Goal: Task Accomplishment & Management: Use online tool/utility

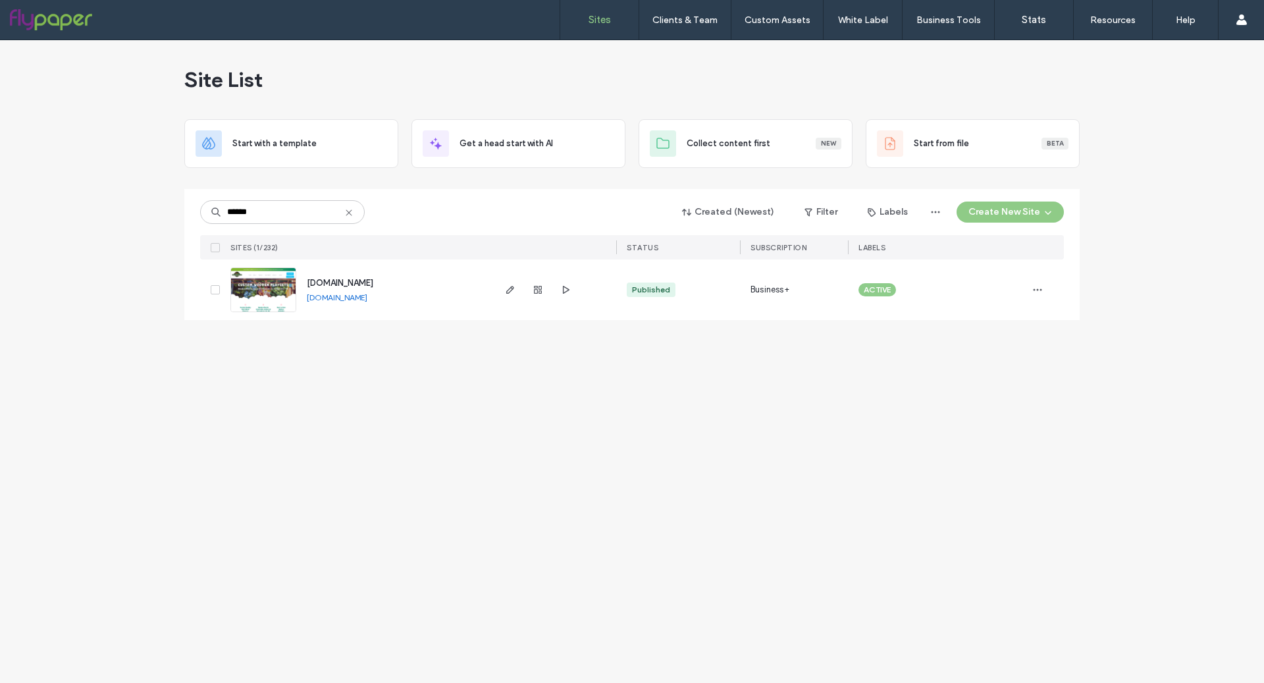
type input "******"
click at [241, 282] on img at bounding box center [263, 313] width 65 height 90
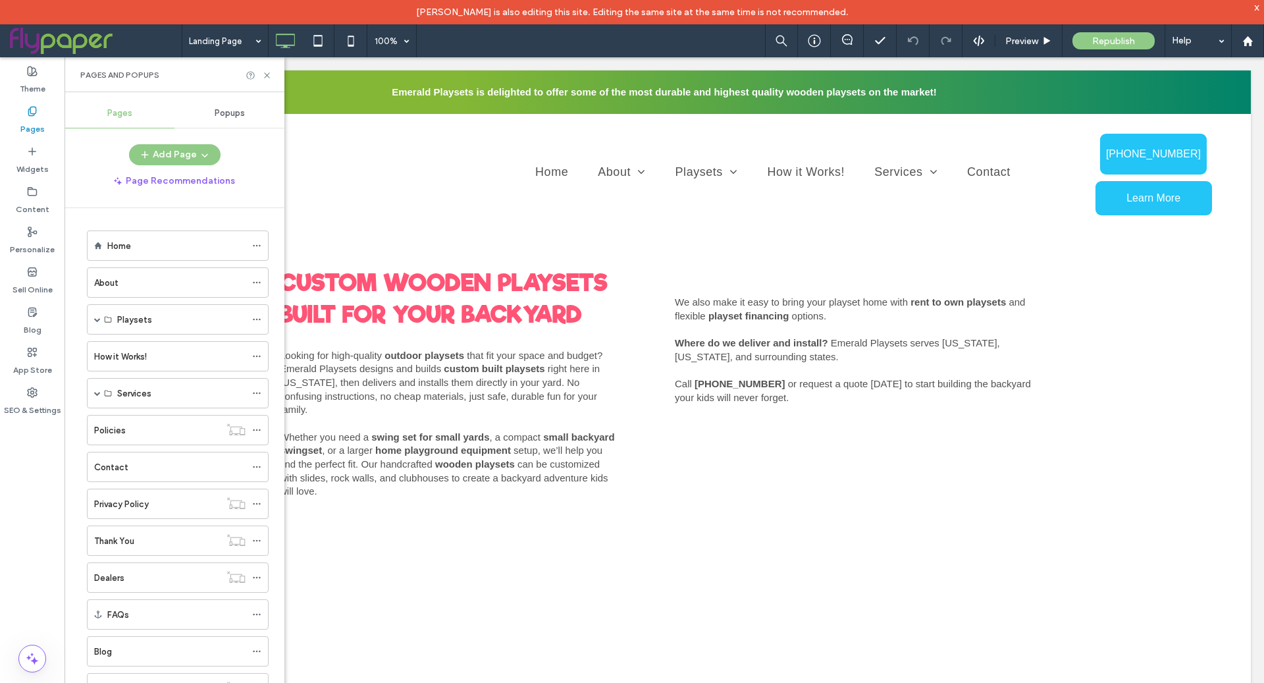
scroll to position [101, 0]
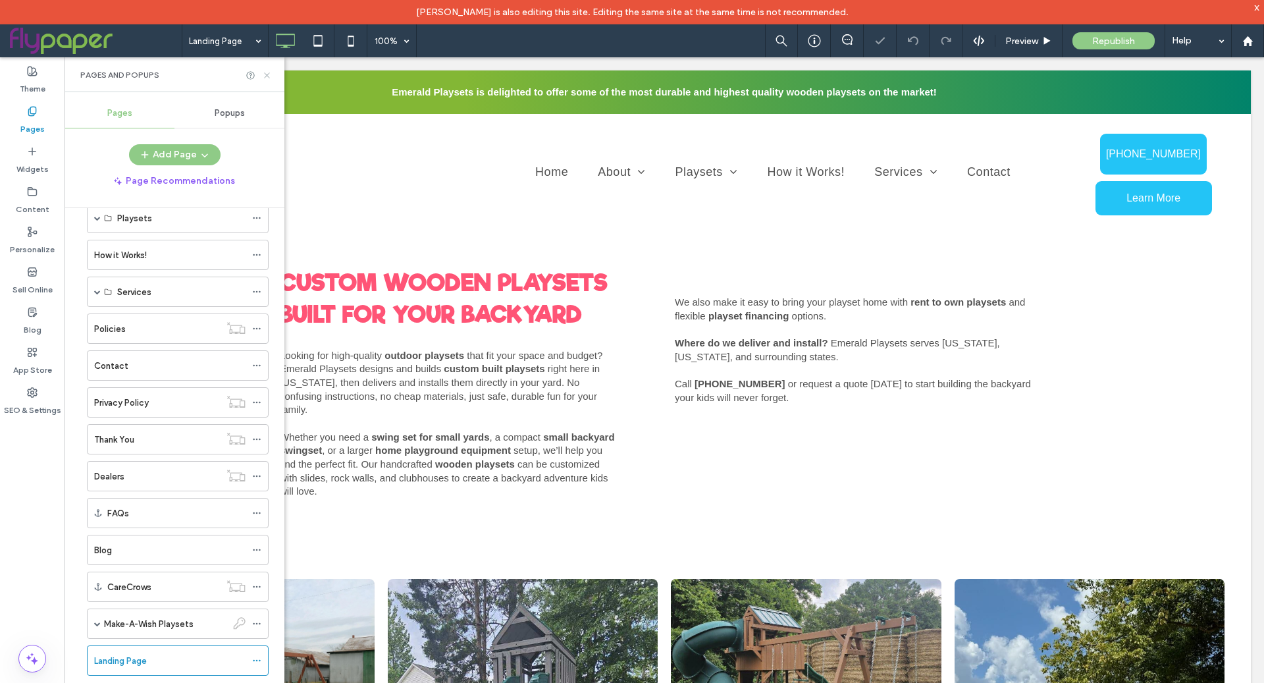
click at [266, 71] on icon at bounding box center [267, 75] width 10 height 10
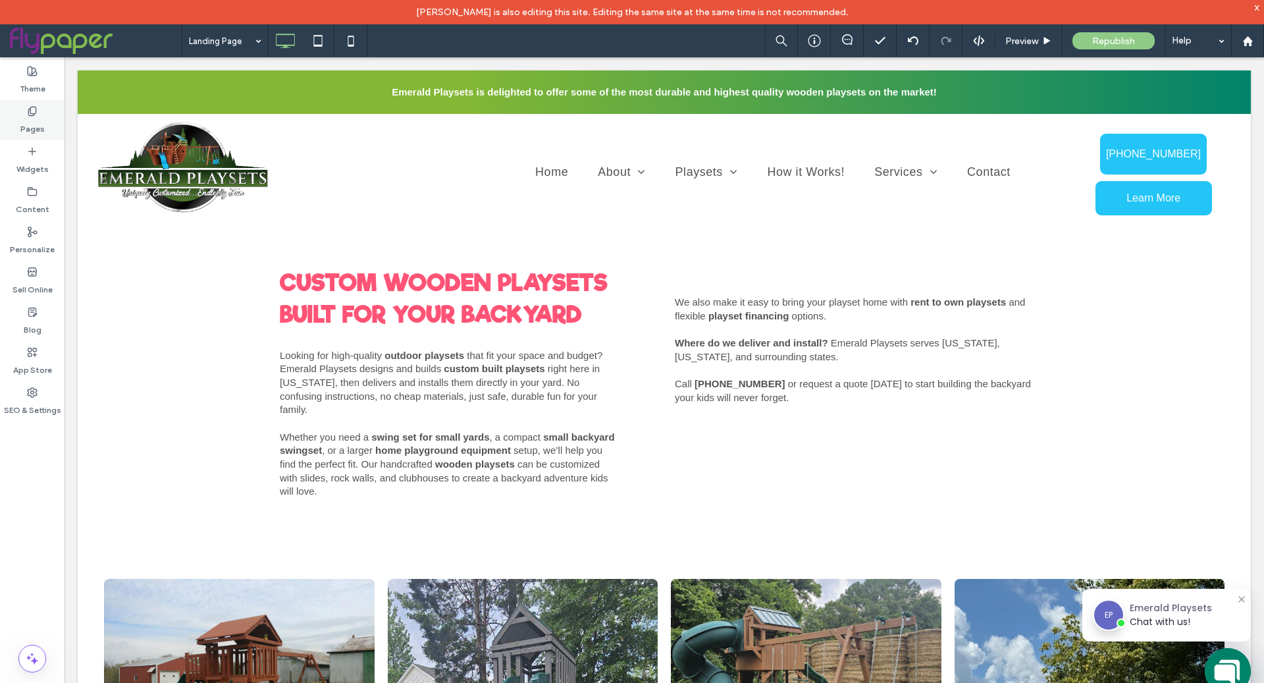
click at [27, 117] on label "Pages" at bounding box center [32, 126] width 24 height 18
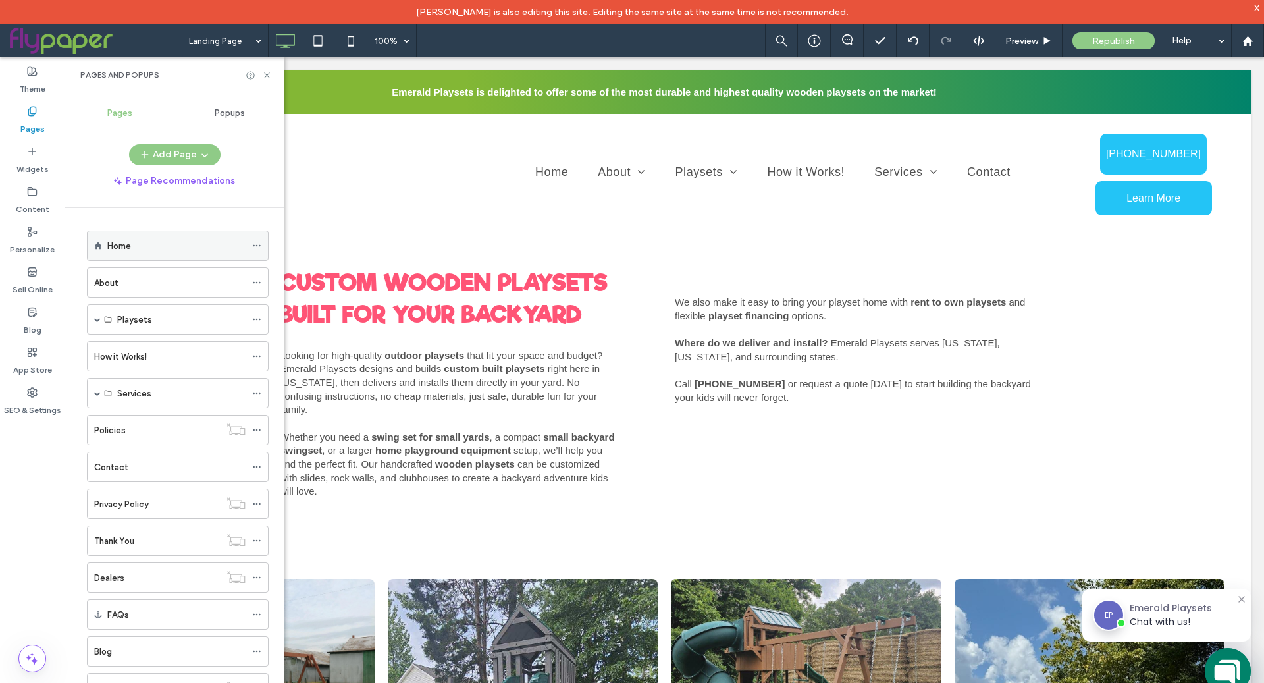
click at [142, 254] on div "Home" at bounding box center [176, 245] width 138 height 29
click at [265, 79] on icon at bounding box center [267, 75] width 10 height 10
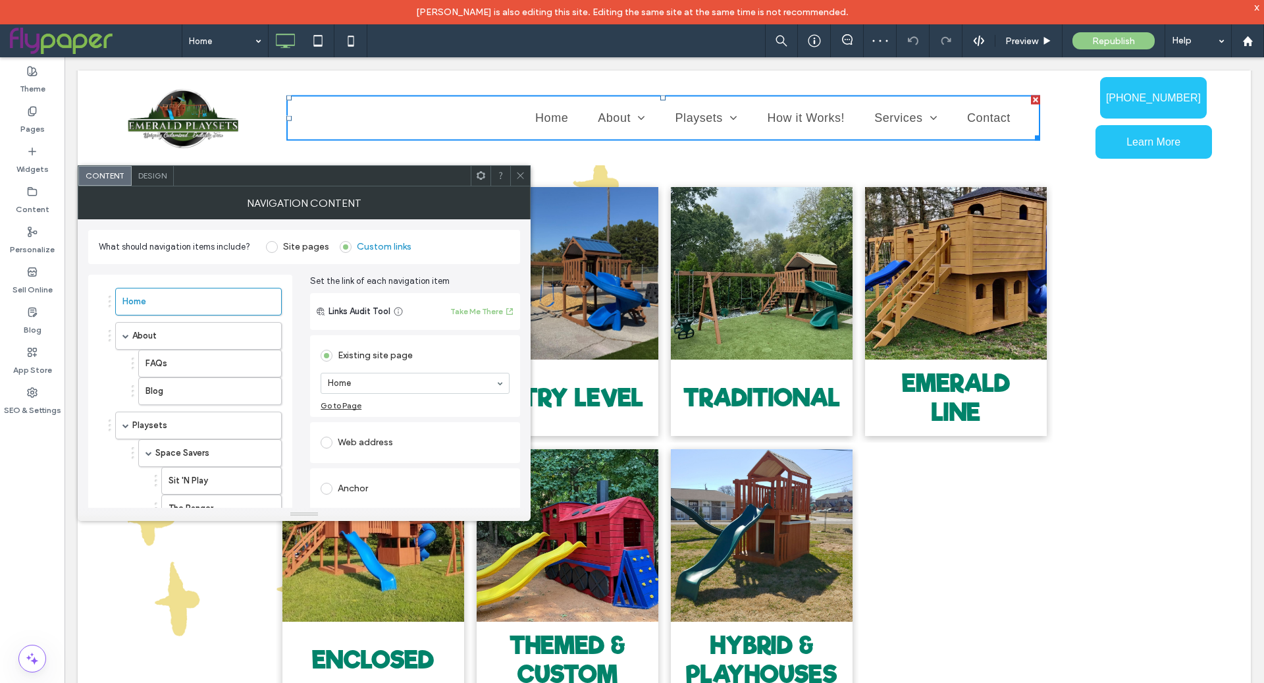
drag, startPoint x: 525, startPoint y: 178, endPoint x: 514, endPoint y: 186, distance: 14.1
click at [525, 178] on div at bounding box center [520, 176] width 20 height 20
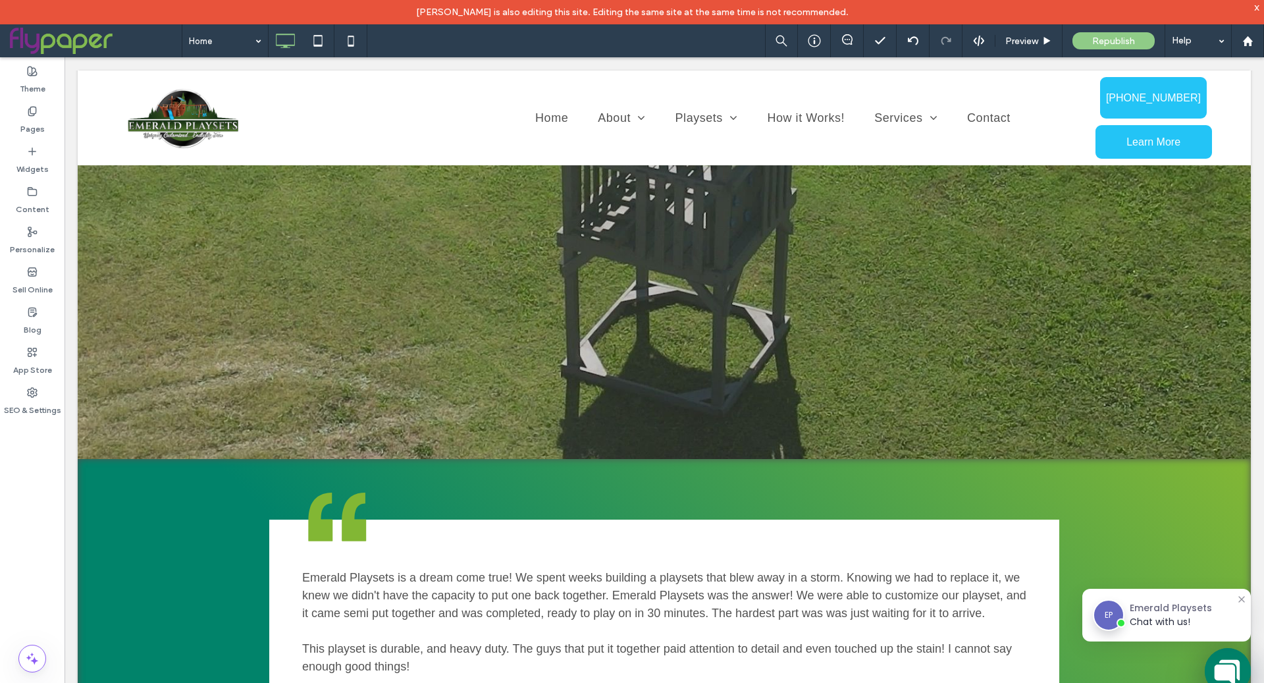
scroll to position [6532, 0]
